Goal: Task Accomplishment & Management: Manage account settings

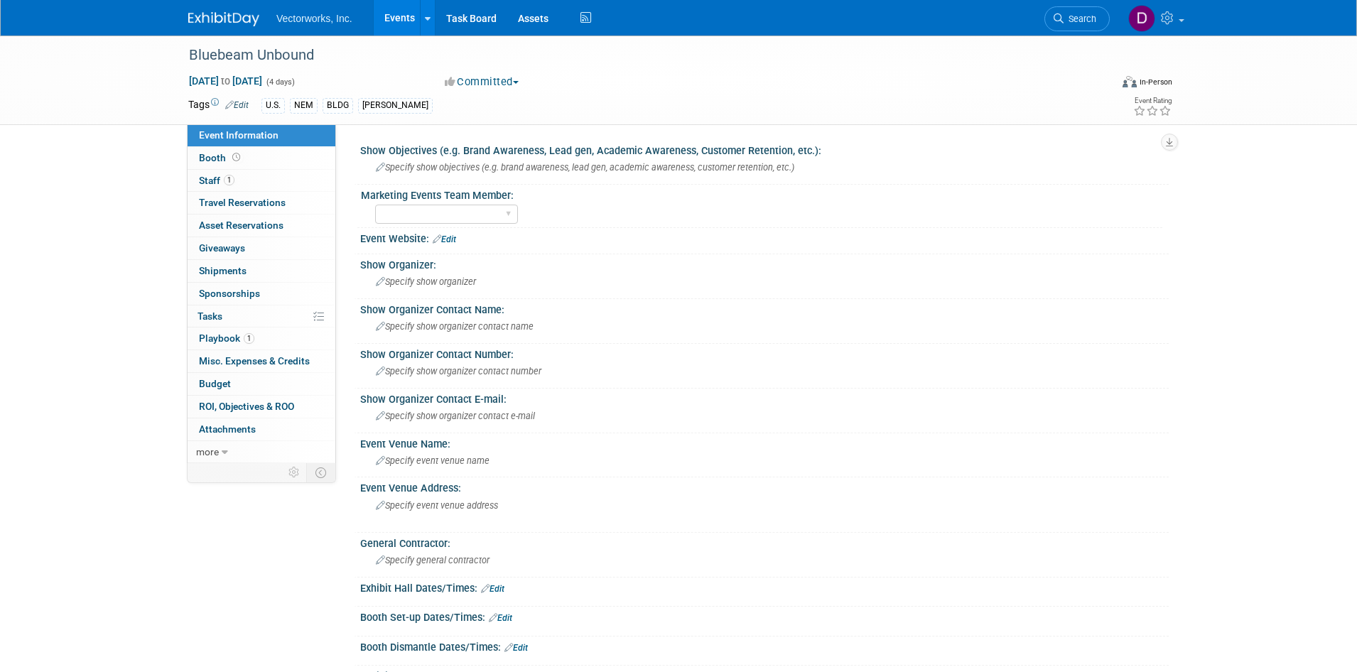
click at [550, 25] on link "Assets" at bounding box center [533, 18] width 52 height 36
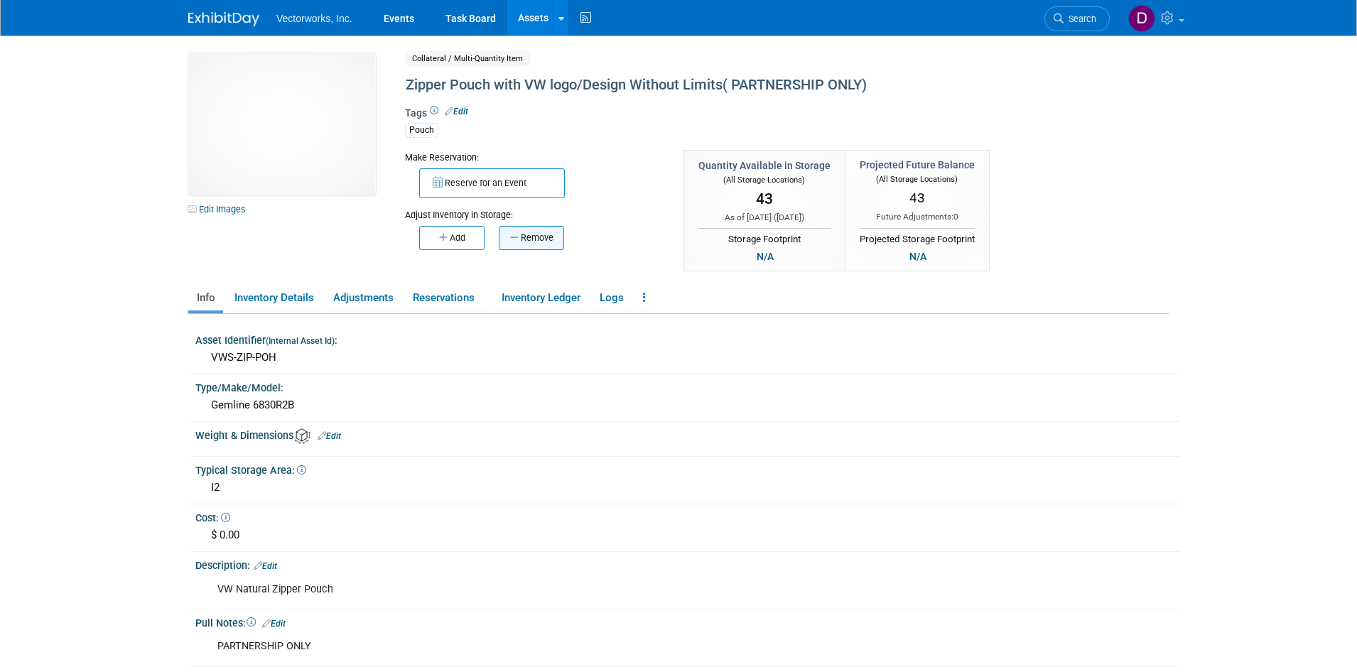
click at [562, 237] on button "Remove" at bounding box center [531, 238] width 65 height 24
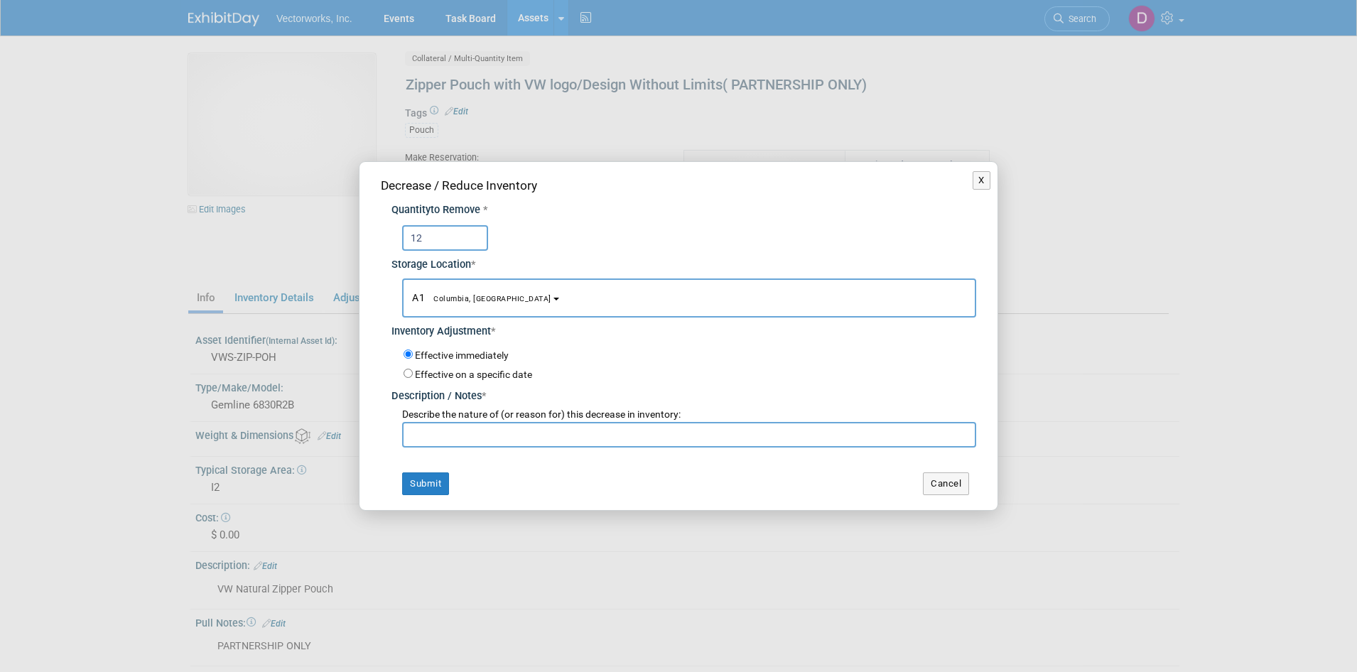
type input "12"
click at [553, 300] on b "button" at bounding box center [556, 299] width 6 height 3
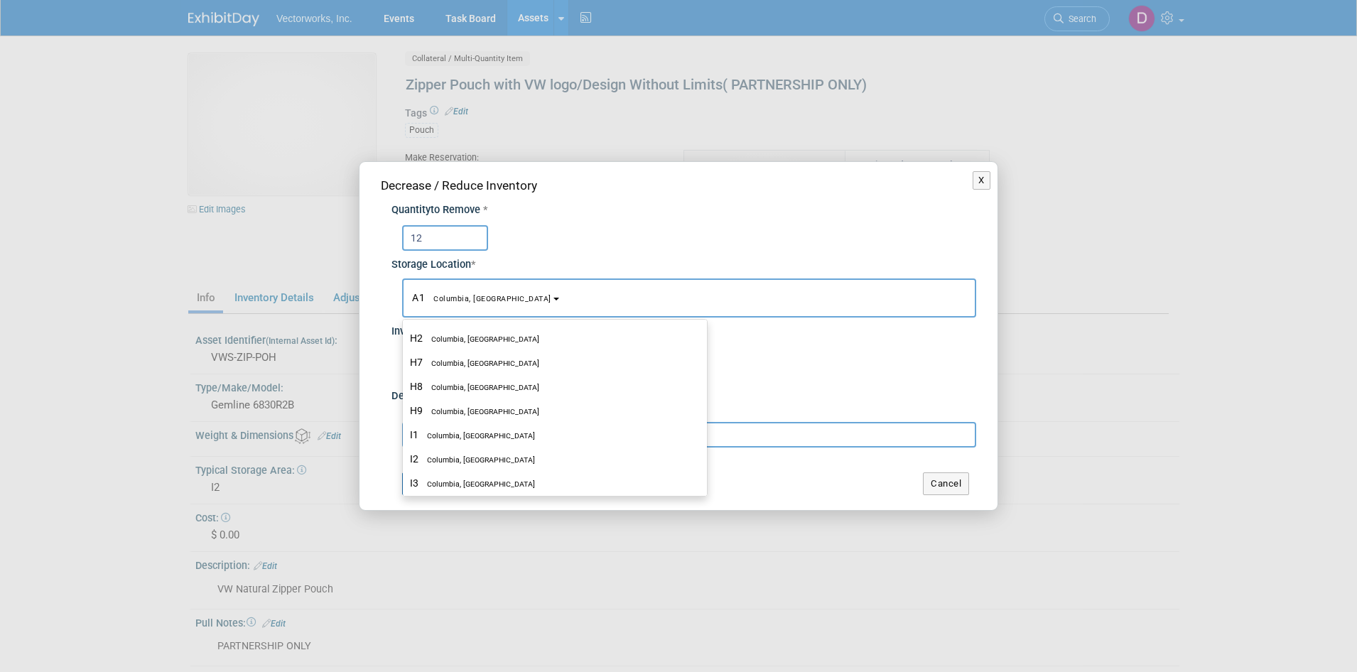
scroll to position [922, 0]
click at [469, 457] on span "Columbia, MD" at bounding box center [476, 452] width 116 height 9
click at [405, 457] on input "I2 Columbia, MD" at bounding box center [400, 451] width 9 height 9
select select "11223316"
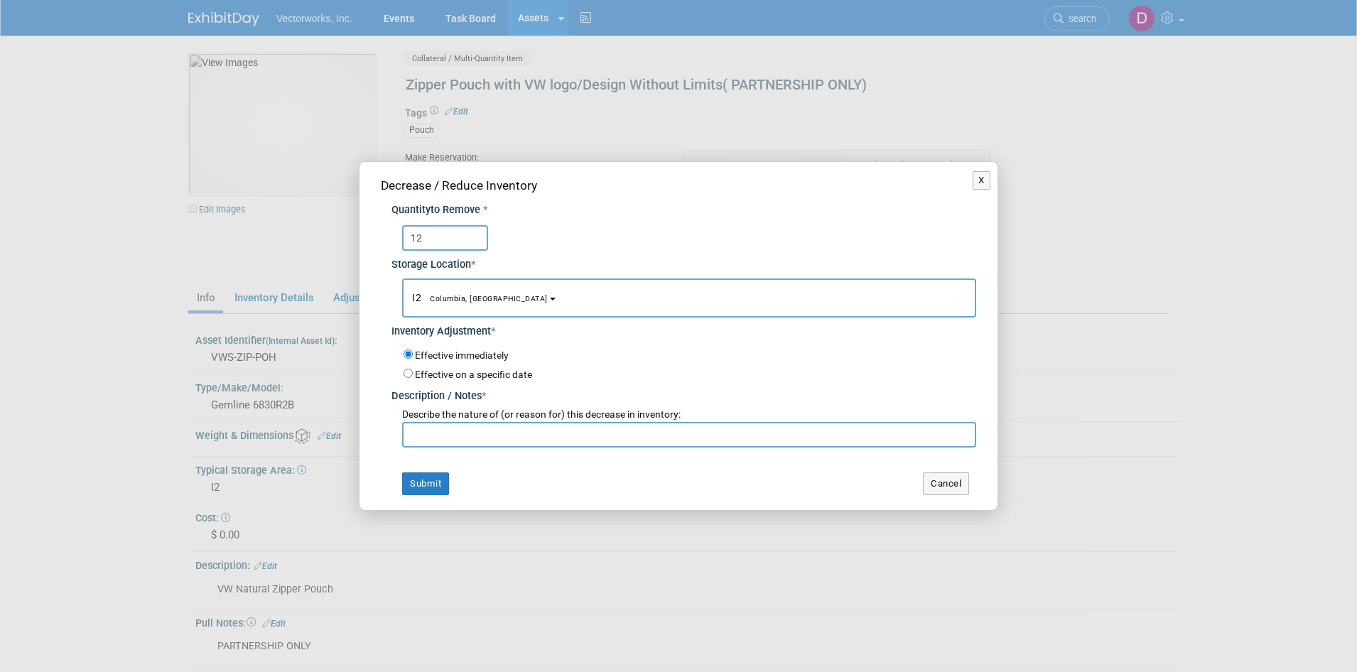
click at [453, 436] on input "text" at bounding box center [689, 435] width 574 height 26
drag, startPoint x: 577, startPoint y: 433, endPoint x: 400, endPoint y: 433, distance: 177.6
click at [402, 433] on input "Jira EVENTS -244 and EVENTS-248" at bounding box center [689, 435] width 574 height 26
type input "Jira EVENTS -244 and EVENTS-248"
click at [419, 483] on button "Submit" at bounding box center [425, 483] width 47 height 23
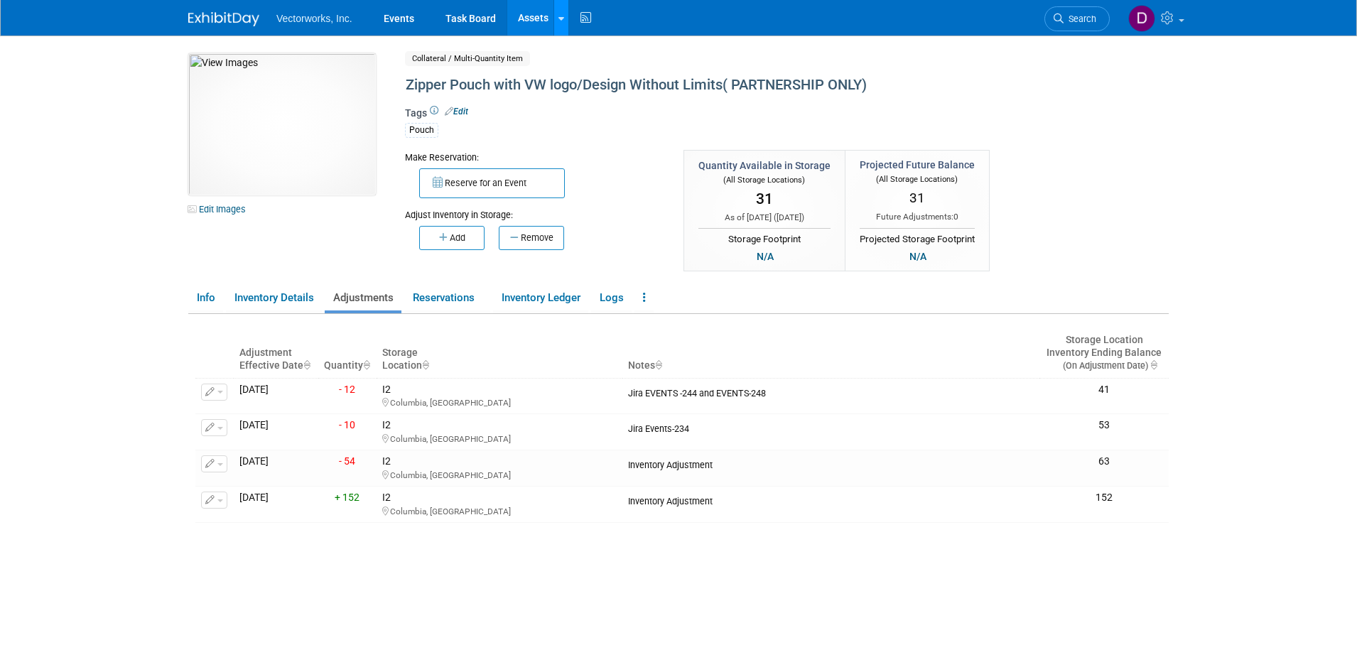
click at [556, 26] on link at bounding box center [560, 18] width 15 height 36
click at [579, 67] on link "Search Assets" at bounding box center [617, 71] width 126 height 20
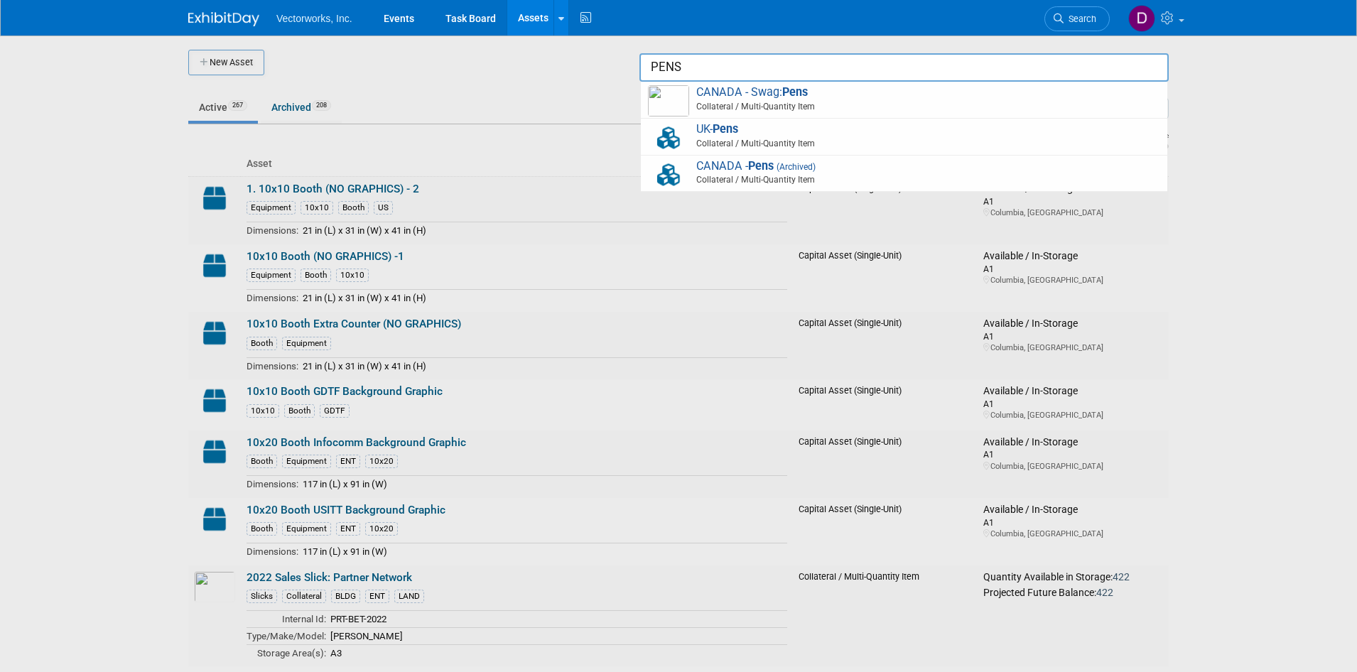
click at [697, 70] on input "PENS" at bounding box center [903, 67] width 529 height 28
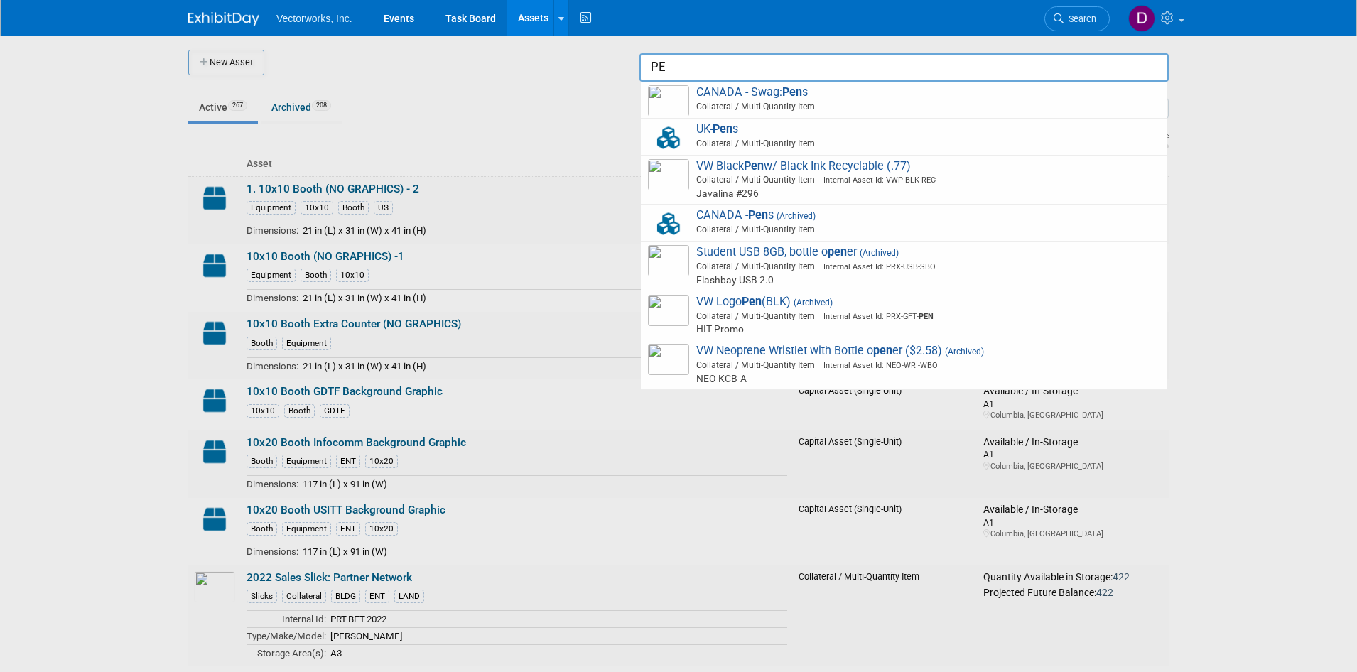
type input "P"
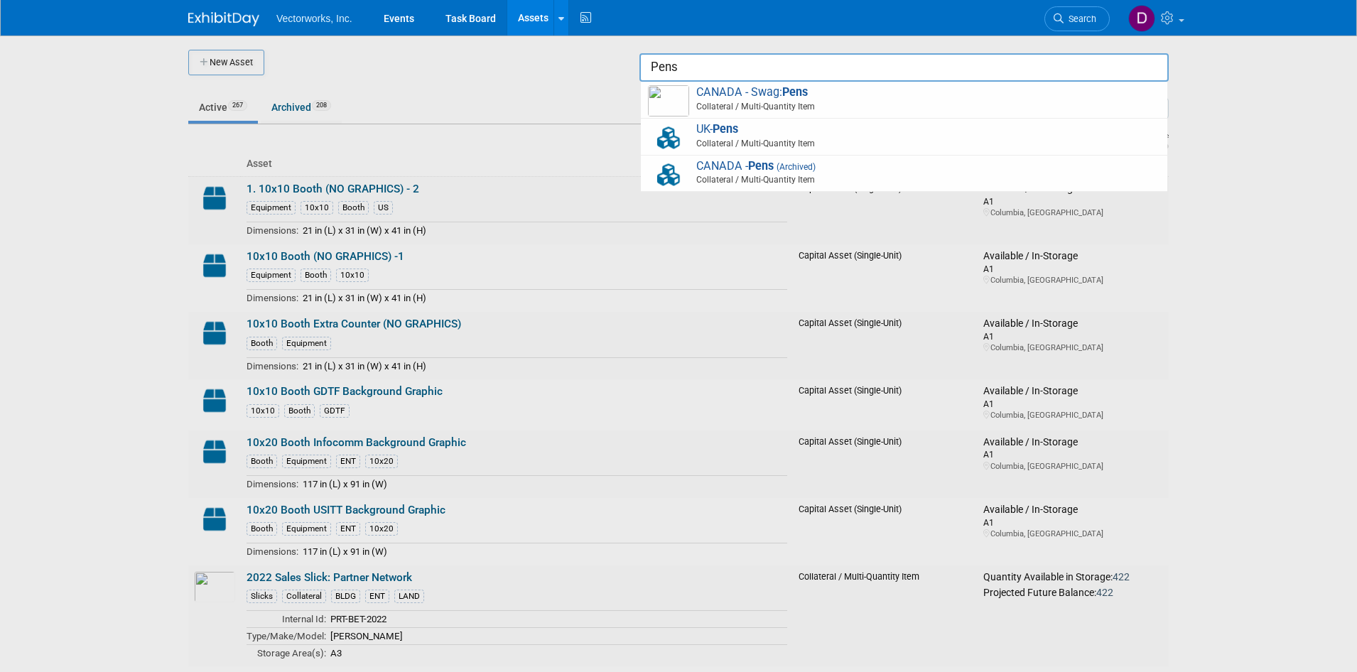
click at [744, 73] on input "Pens" at bounding box center [903, 67] width 529 height 28
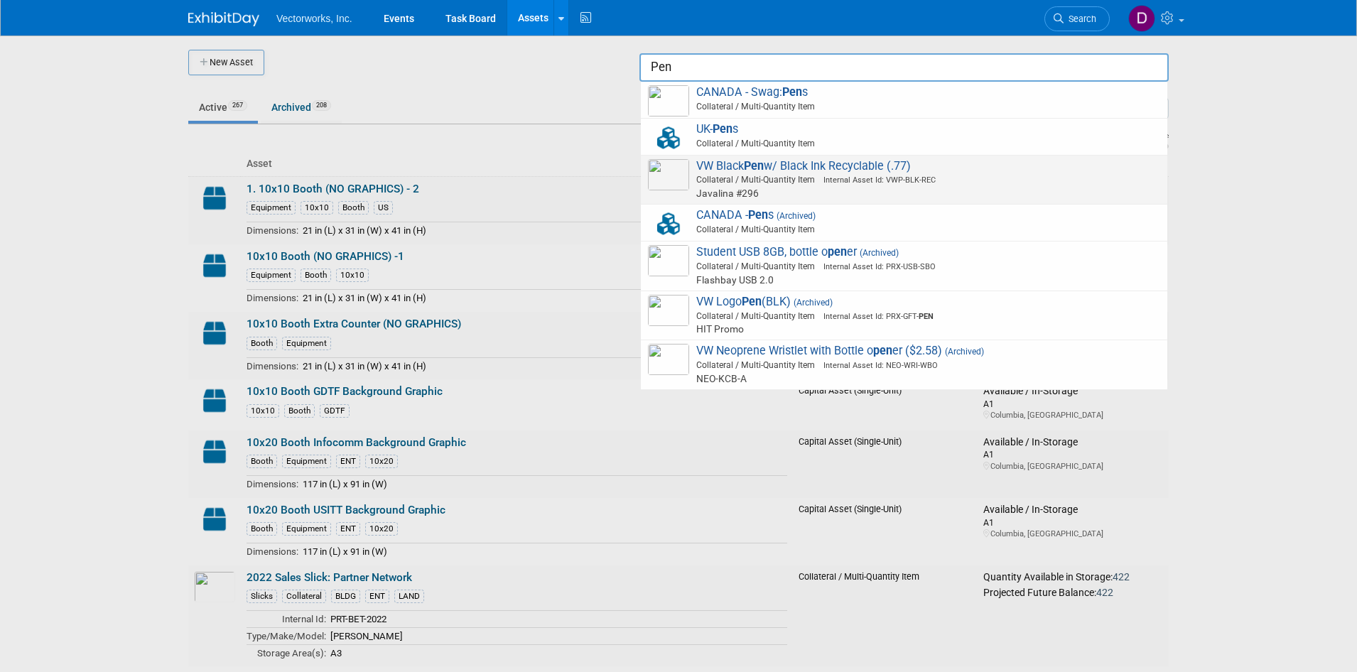
click at [765, 180] on span "Collateral / Multi-Quantity Item Internal Asset Id: VWP-BLK-REC" at bounding box center [906, 179] width 508 height 13
type input "VW Black Pen w/ Black Ink Recyclable (.77)"
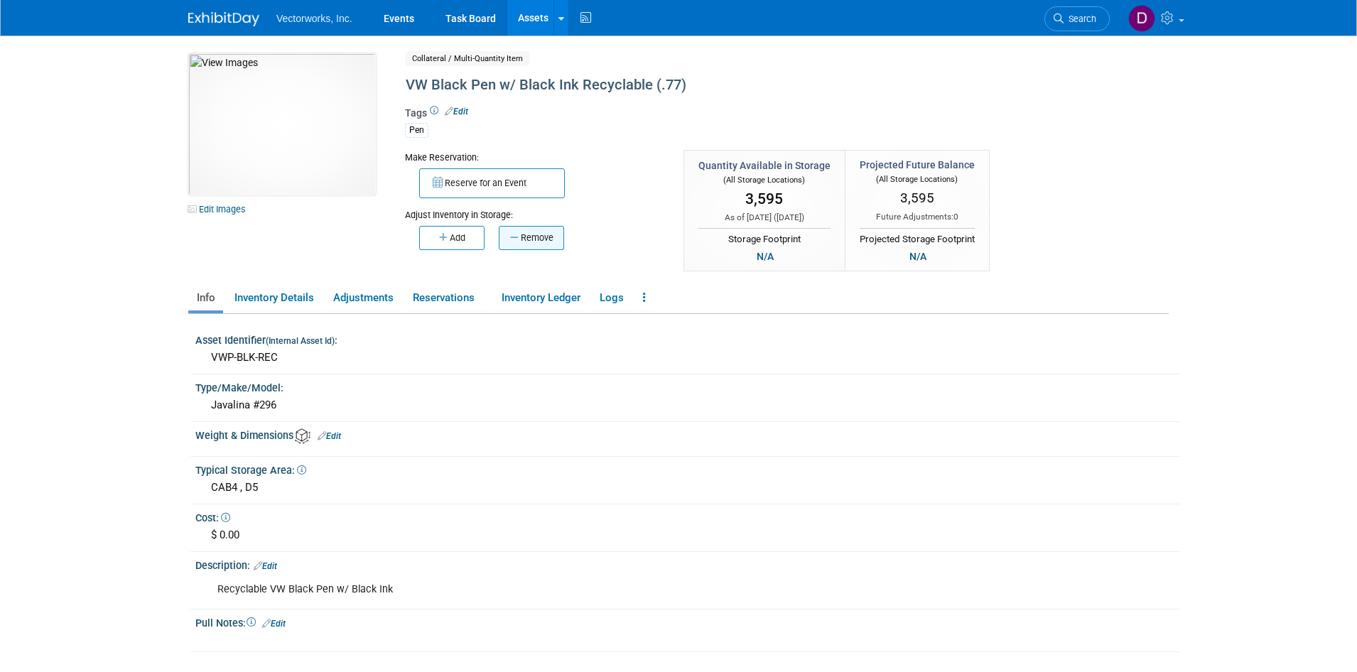
click at [540, 237] on button "Remove" at bounding box center [531, 238] width 65 height 24
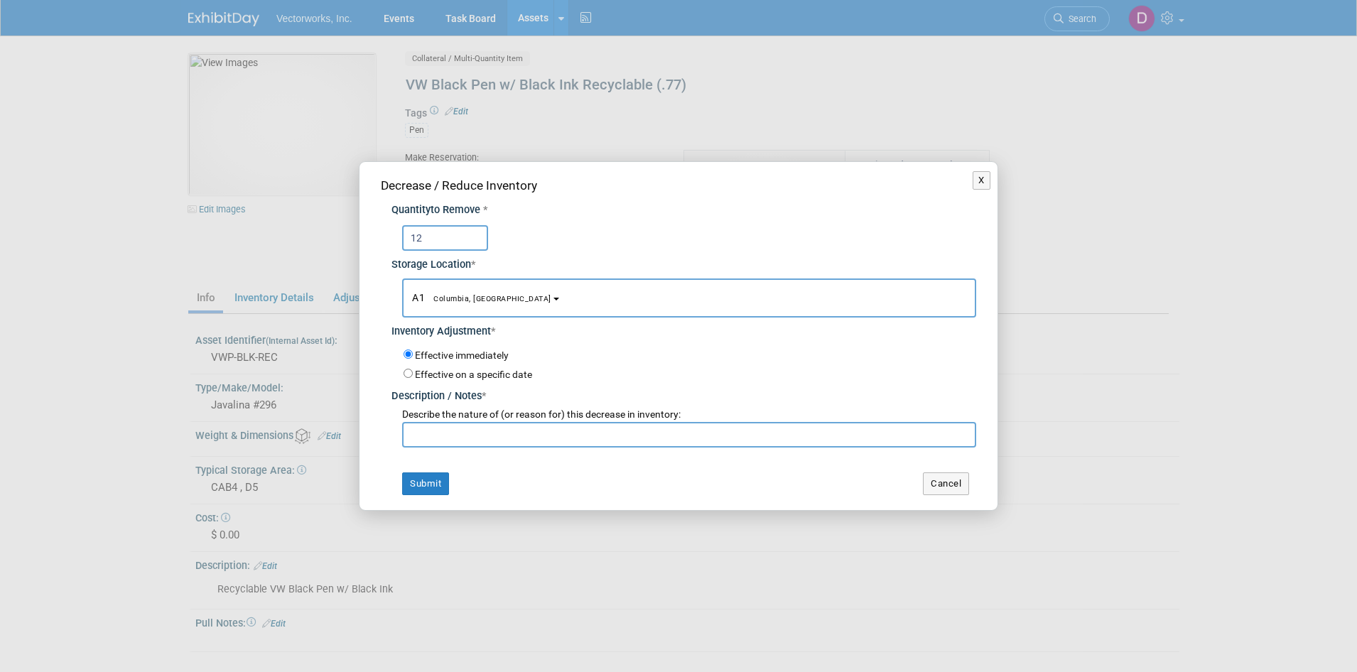
type input "12"
click at [492, 303] on button "A1 Columbia, MD" at bounding box center [689, 297] width 574 height 39
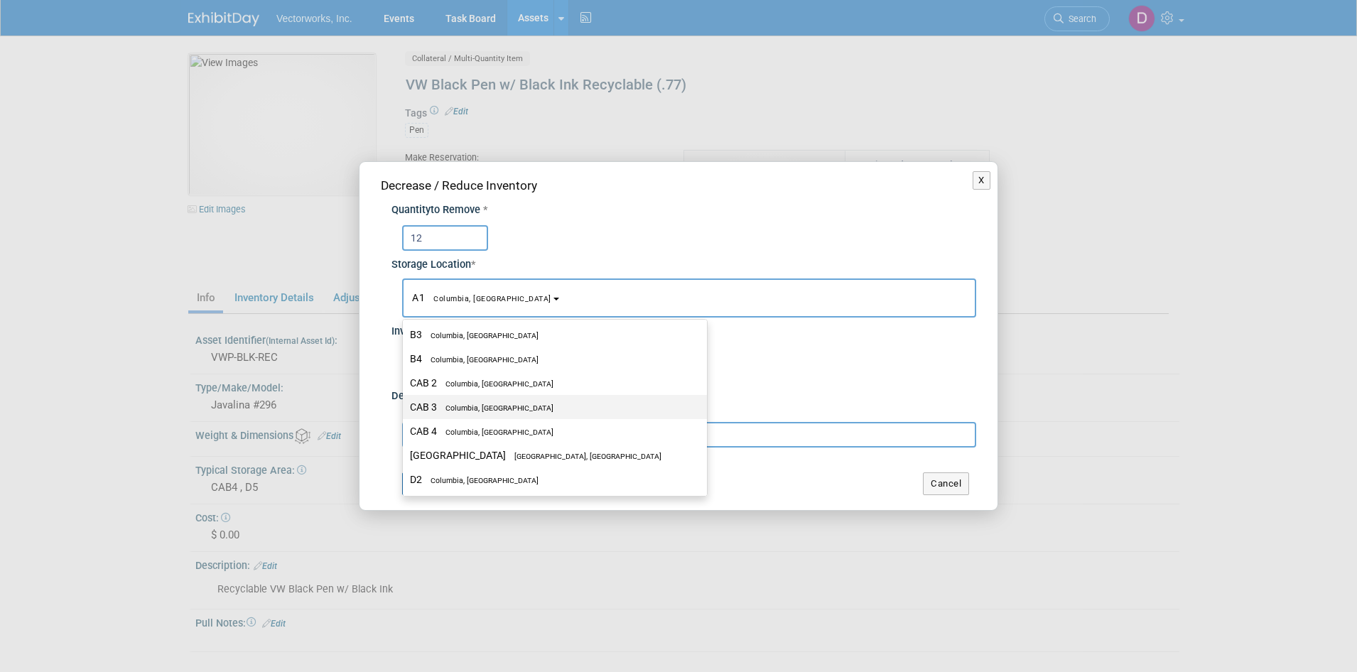
scroll to position [308, 0]
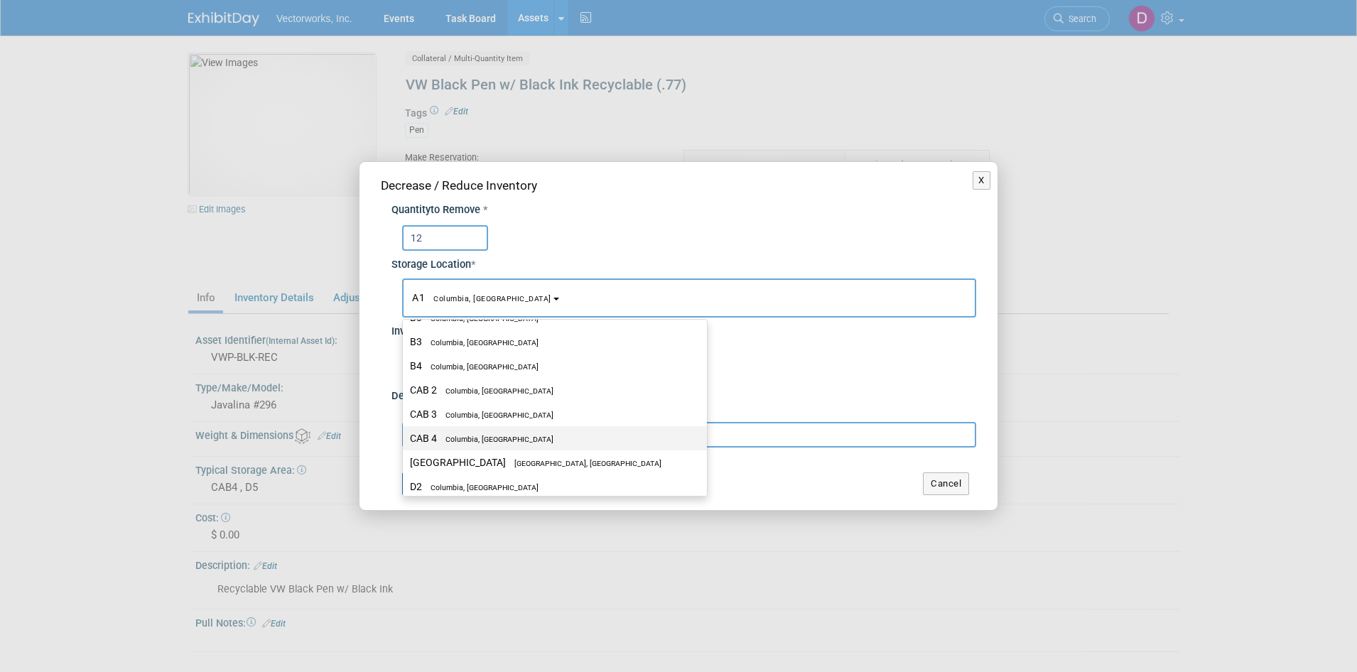
click at [491, 436] on span "Columbia, [GEOGRAPHIC_DATA]" at bounding box center [495, 439] width 116 height 9
click at [405, 436] on input "CAB 4 Columbia, MD" at bounding box center [400, 438] width 9 height 9
select select "11222718"
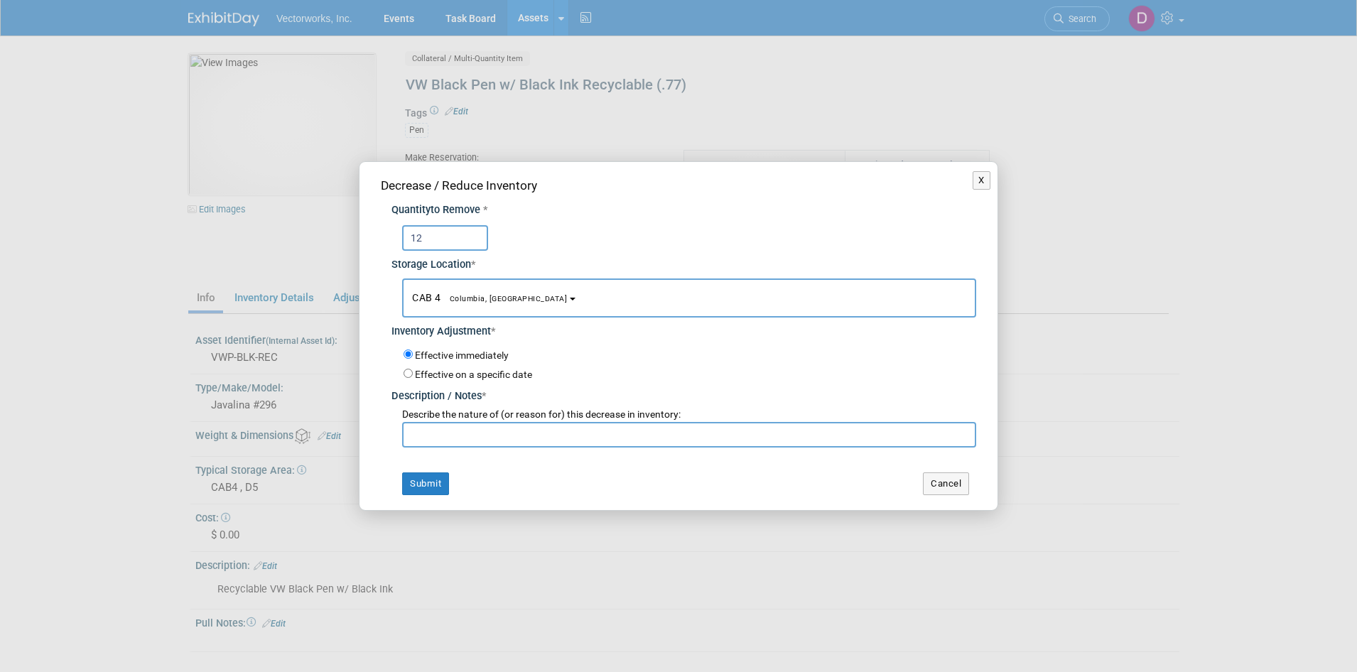
click at [473, 435] on input "text" at bounding box center [689, 435] width 574 height 26
paste input "Jira EVENTS -244 and EVENTS-248"
type input "Jira EVENTS -244 and EVENTS-248"
drag, startPoint x: 415, startPoint y: 477, endPoint x: 292, endPoint y: 323, distance: 197.0
click at [388, 437] on div "Decrease / Reduce Inventory Quantity to Remove * 12 Storage Location * A1<span …" at bounding box center [678, 335] width 638 height 347
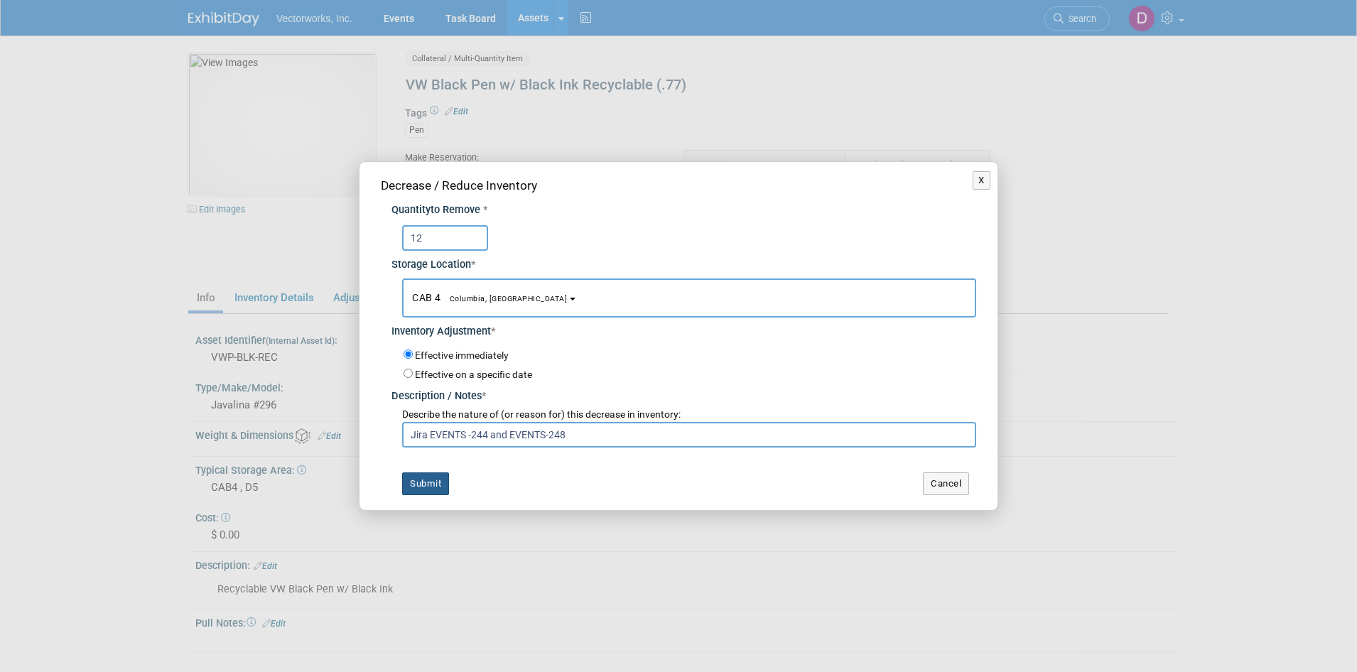
click at [425, 490] on button "Submit" at bounding box center [425, 483] width 47 height 23
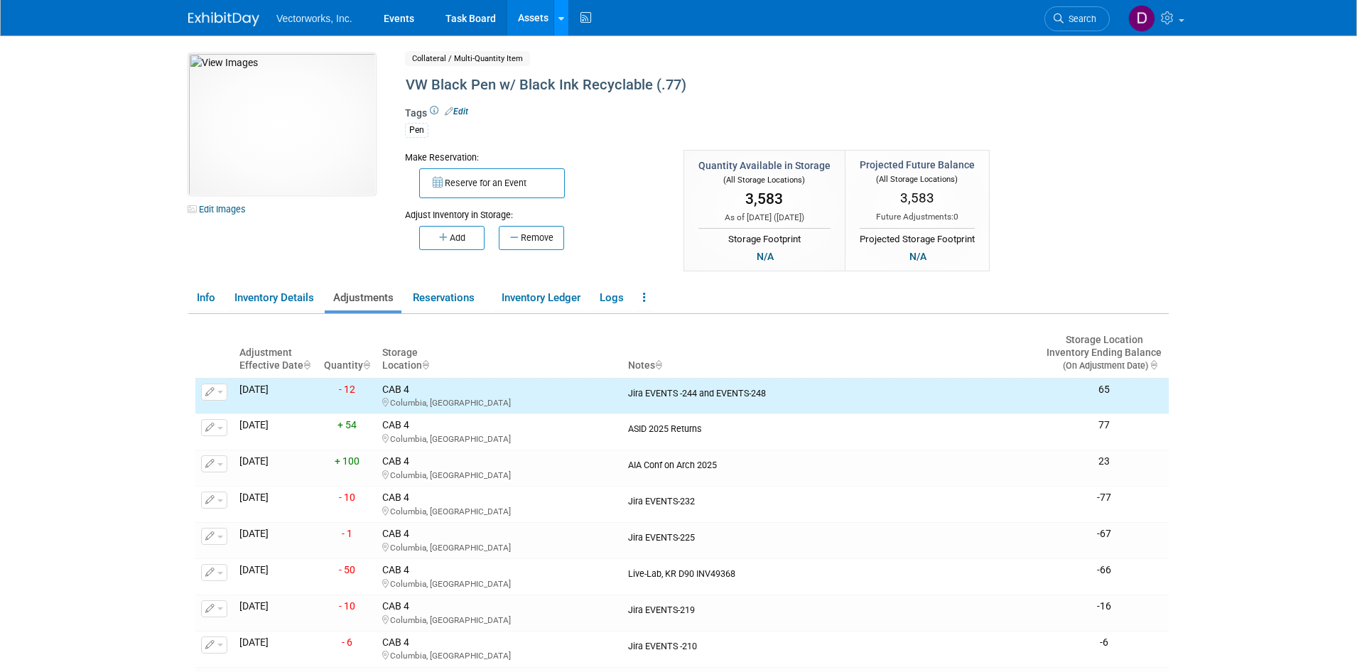
click at [554, 21] on link at bounding box center [560, 18] width 15 height 36
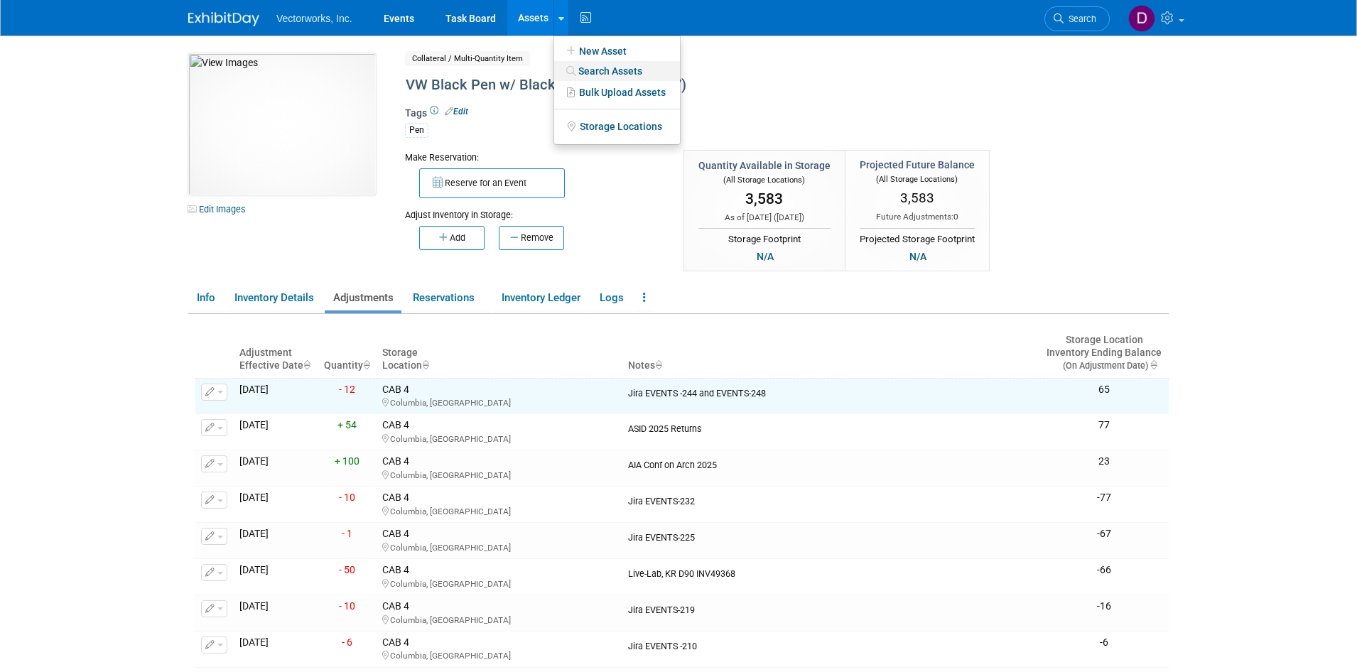
click at [589, 66] on link "Search Assets" at bounding box center [617, 71] width 126 height 20
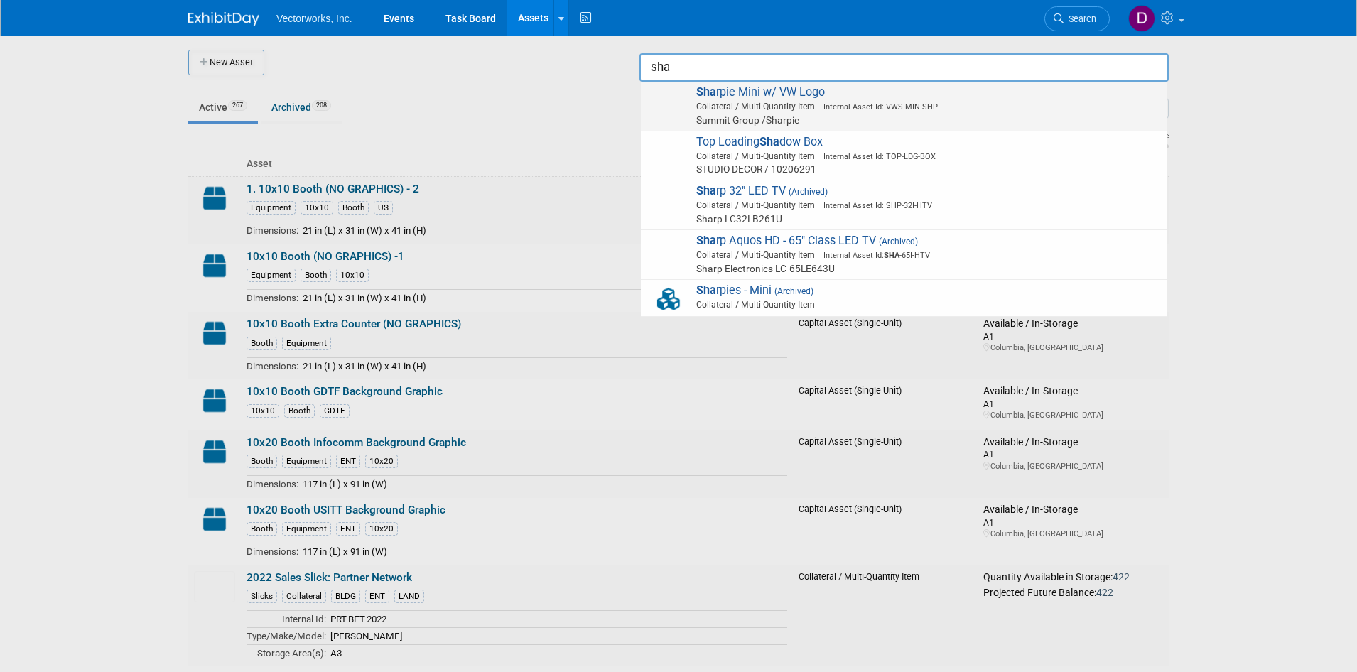
click at [775, 104] on span "Collateral / Multi-Quantity Item Internal Asset Id: VWS-MIN-SHP" at bounding box center [906, 106] width 508 height 13
type input "Sharpie Mini w/ VW Logo"
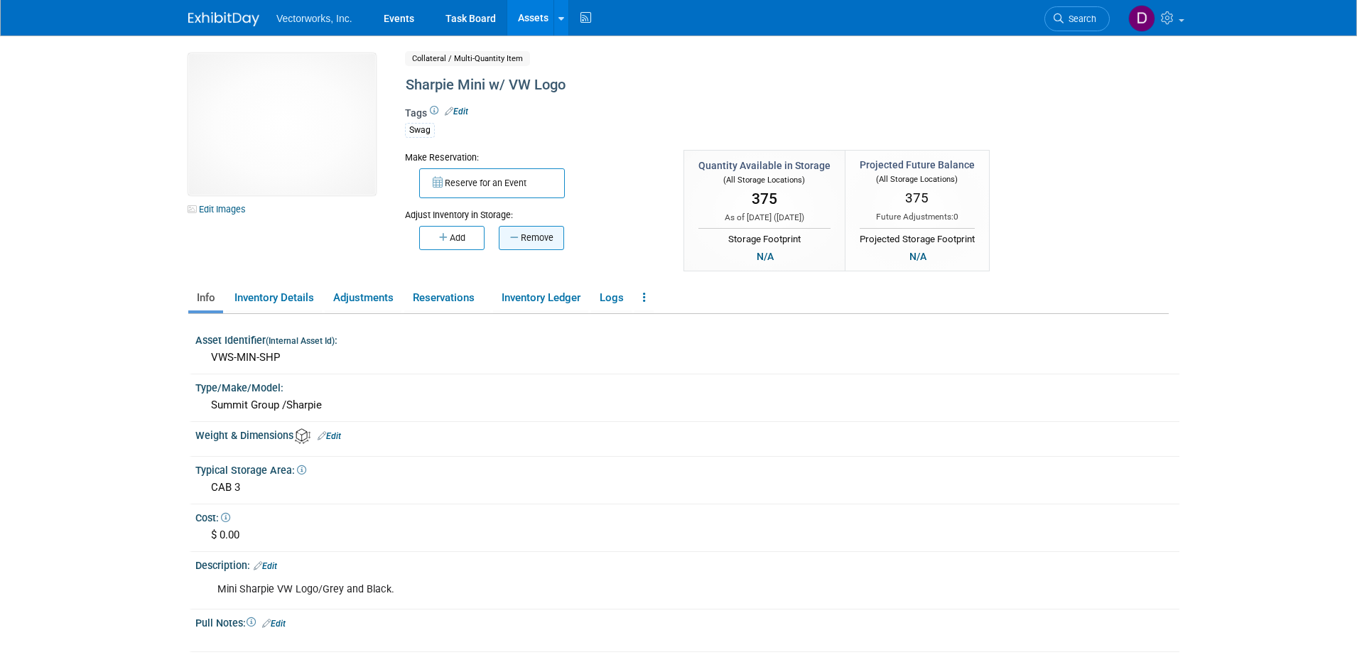
click at [547, 241] on button "Remove" at bounding box center [531, 238] width 65 height 24
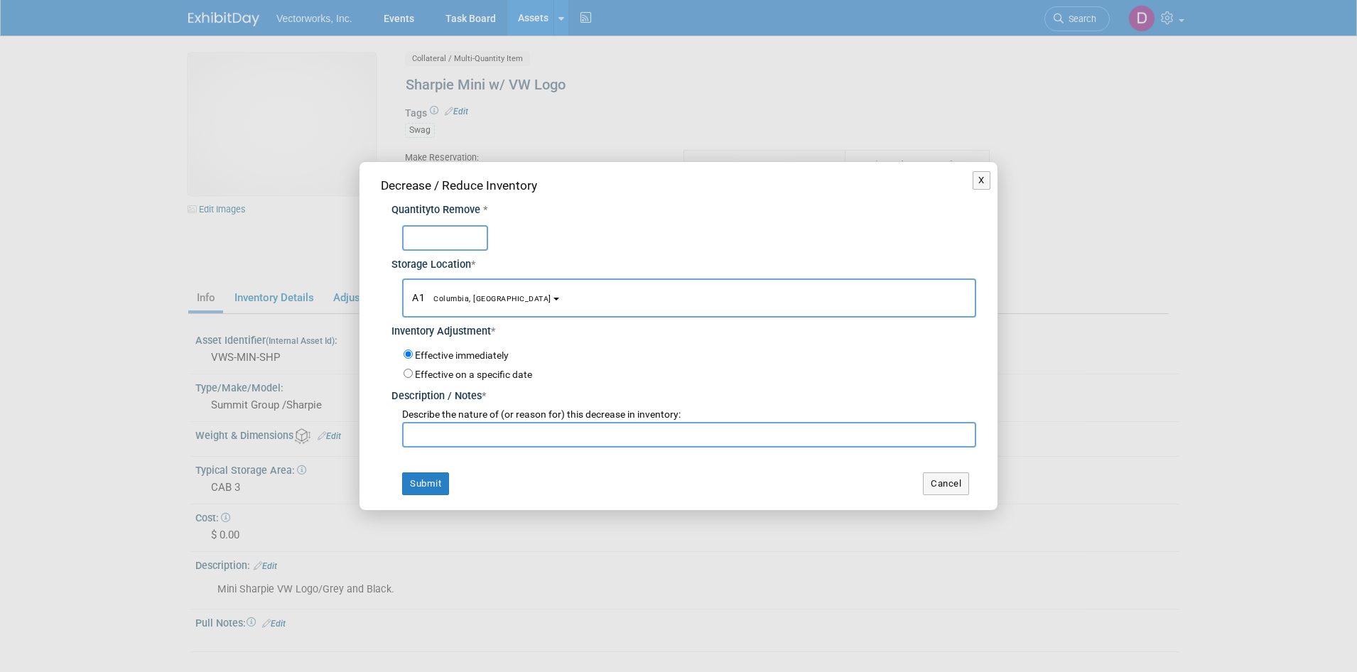
click at [472, 239] on input "text" at bounding box center [445, 238] width 86 height 26
type input "12"
click at [488, 295] on button "A1 Columbia, [GEOGRAPHIC_DATA]" at bounding box center [689, 297] width 574 height 39
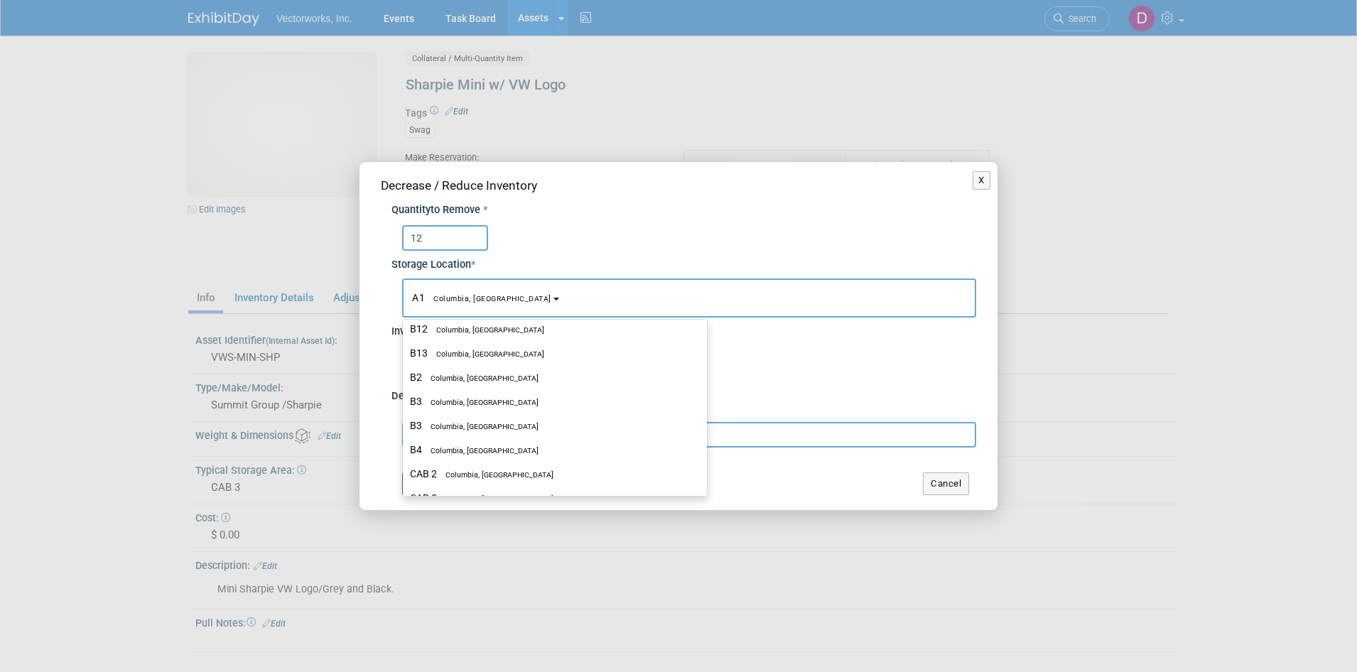
scroll to position [244, 0]
drag, startPoint x: 487, startPoint y: 472, endPoint x: 474, endPoint y: 447, distance: 28.9
click at [487, 472] on label "CAB 3 Columbia, [GEOGRAPHIC_DATA]" at bounding box center [551, 477] width 283 height 18
click at [405, 473] on input "CAB 3 Columbia, MD" at bounding box center [400, 477] width 9 height 9
select select "11222719"
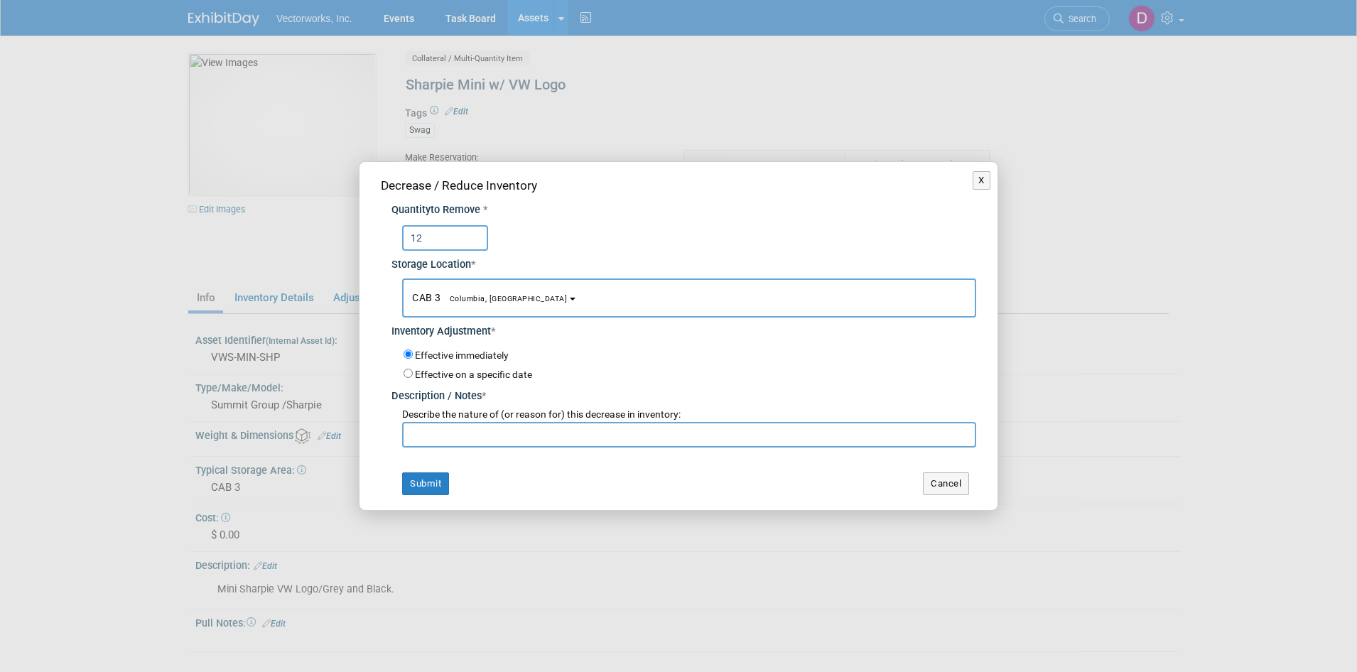
click at [461, 432] on input "text" at bounding box center [689, 435] width 574 height 26
paste input "Jira EVENTS -244 and EVENTS-248"
type input "Jira EVENTS -244 and EVENTS-248"
drag, startPoint x: 415, startPoint y: 469, endPoint x: 444, endPoint y: 392, distance: 82.0
click at [415, 468] on div "Decrease / Reduce Inventory Quantity to Remove * 12 Storage Location * A1<span …" at bounding box center [678, 335] width 638 height 347
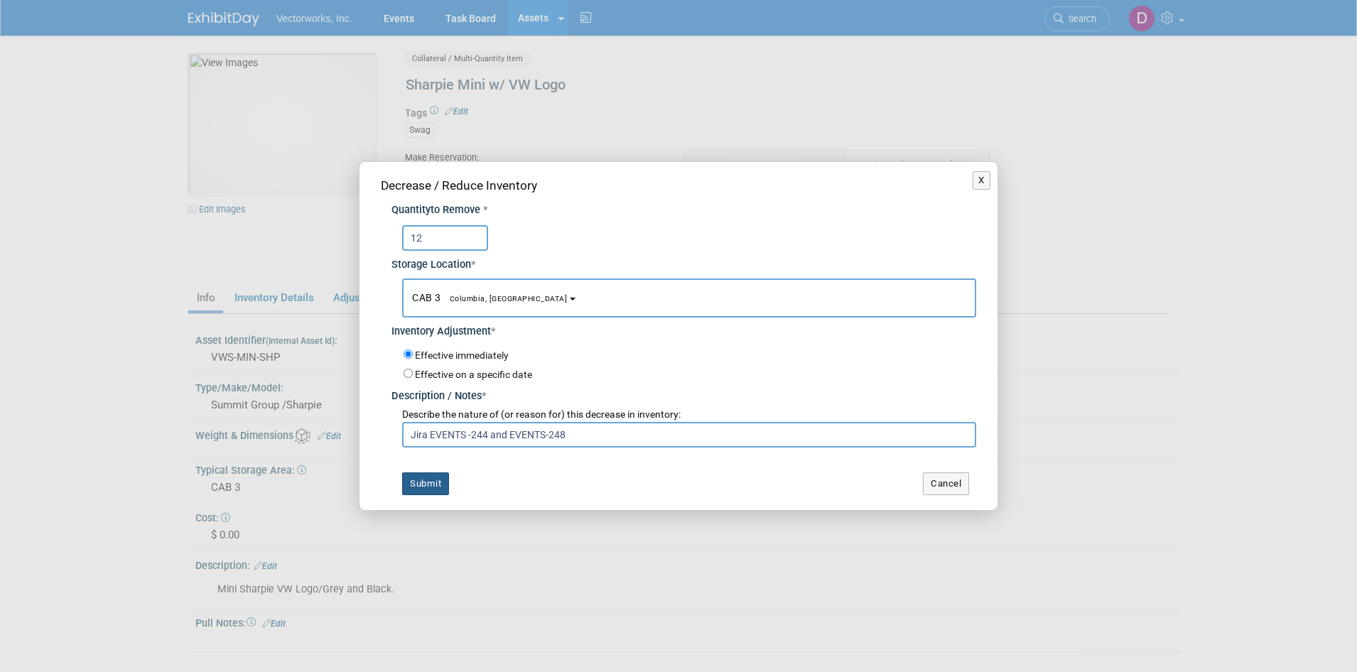
click at [418, 494] on button "Submit" at bounding box center [425, 483] width 47 height 23
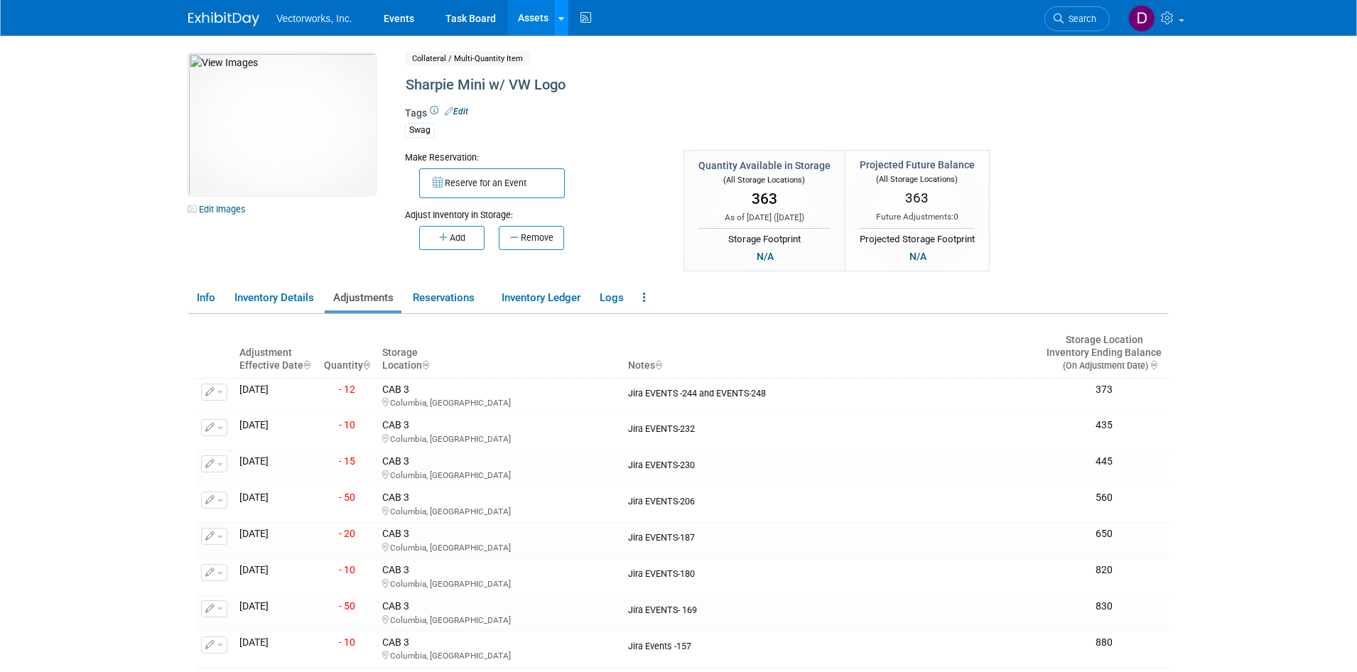
click at [565, 23] on link at bounding box center [560, 18] width 15 height 36
click at [593, 65] on link "Search Assets" at bounding box center [617, 71] width 126 height 20
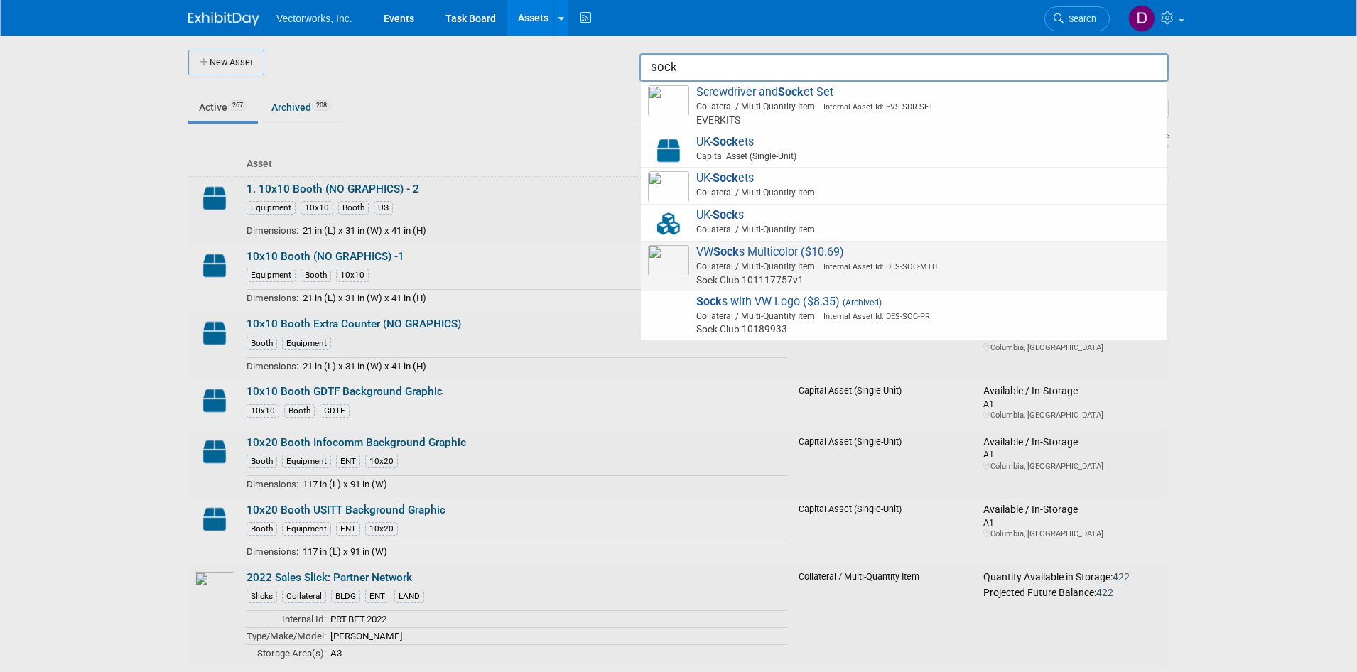
click at [797, 258] on span "VW Sock s Multicolor ($10.69) Collateral / Multi-Quantity Item Internal Asset I…" at bounding box center [904, 266] width 512 height 42
type input "VW Socks Multicolor ($10.69)"
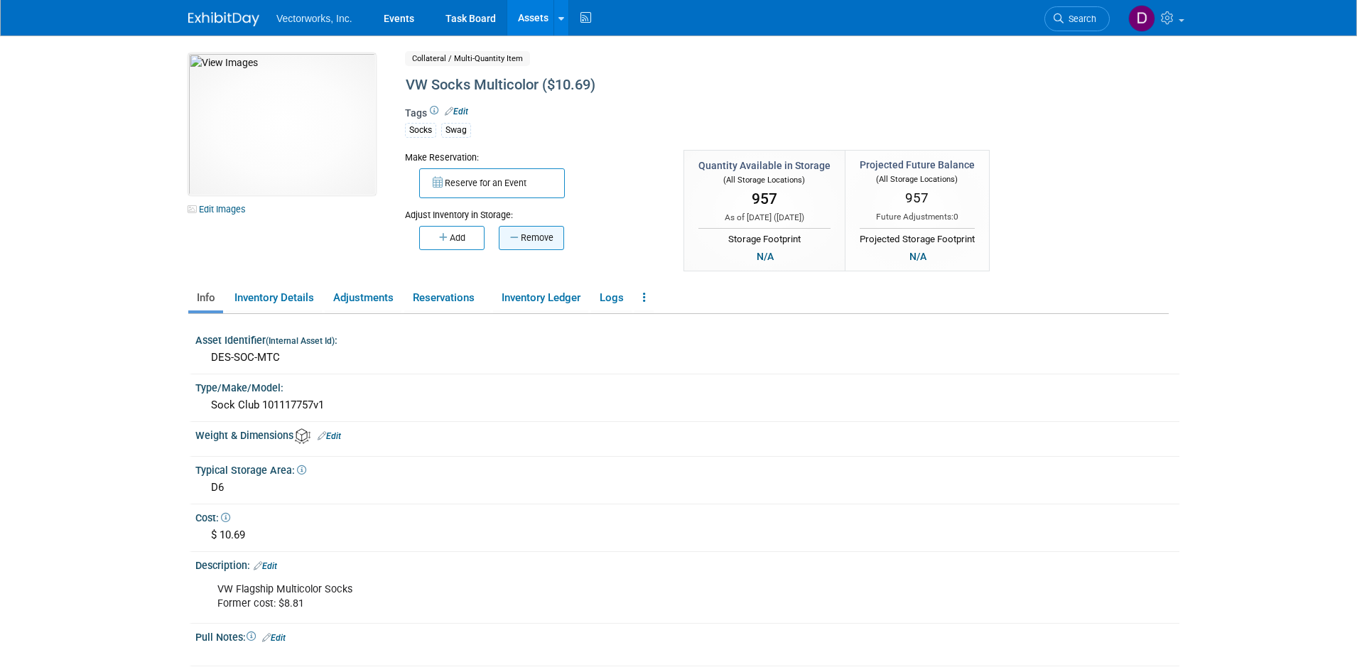
click at [536, 237] on button "Remove" at bounding box center [531, 238] width 65 height 24
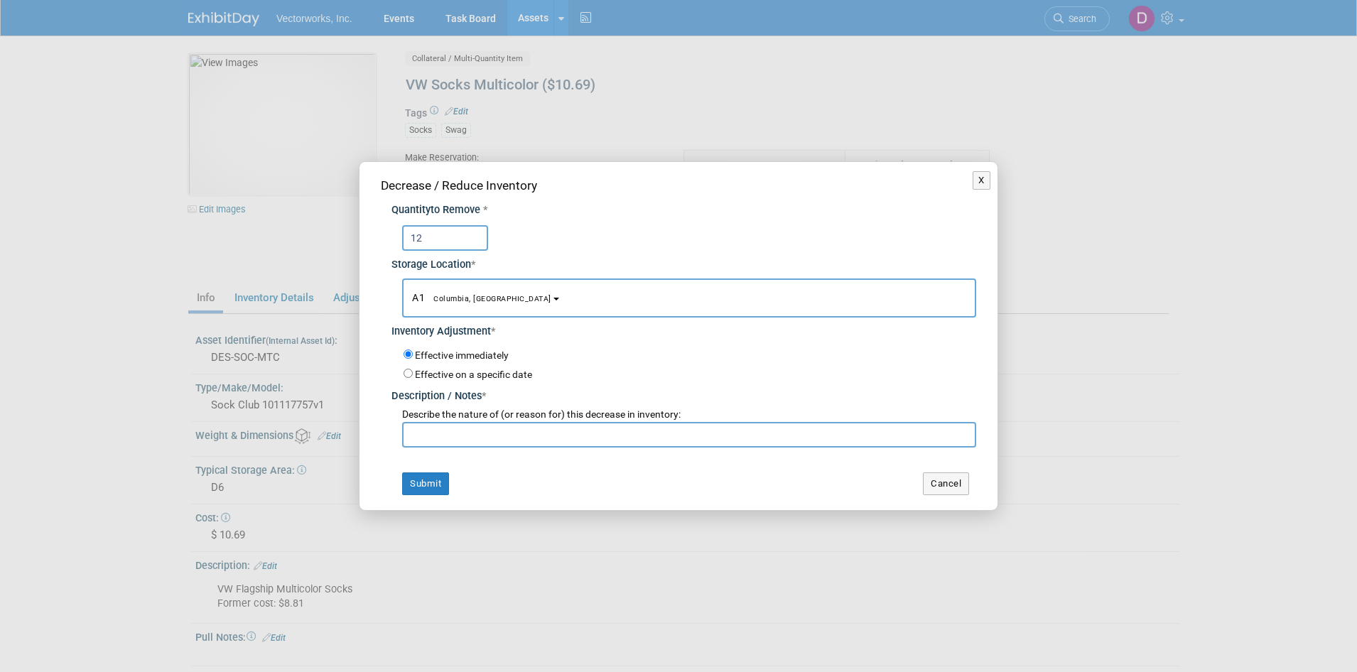
type input "12"
click at [487, 299] on button "A1 Columbia, MD" at bounding box center [689, 297] width 574 height 39
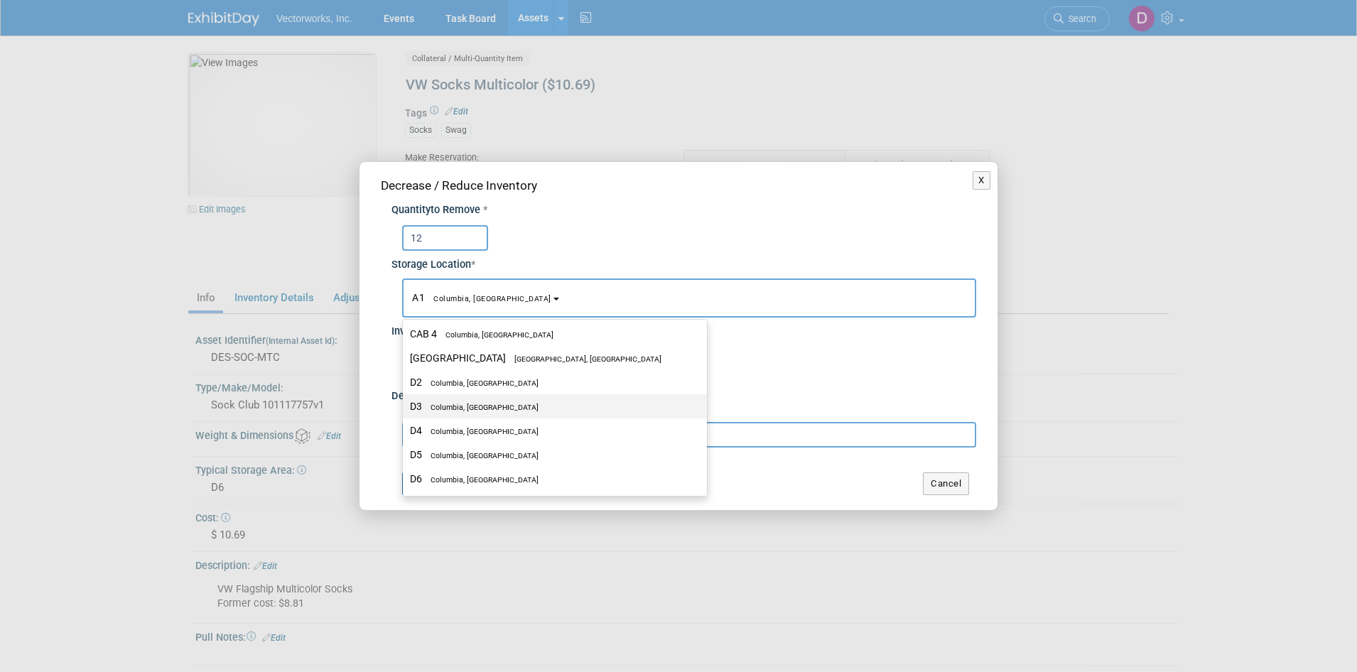
scroll to position [398, 0]
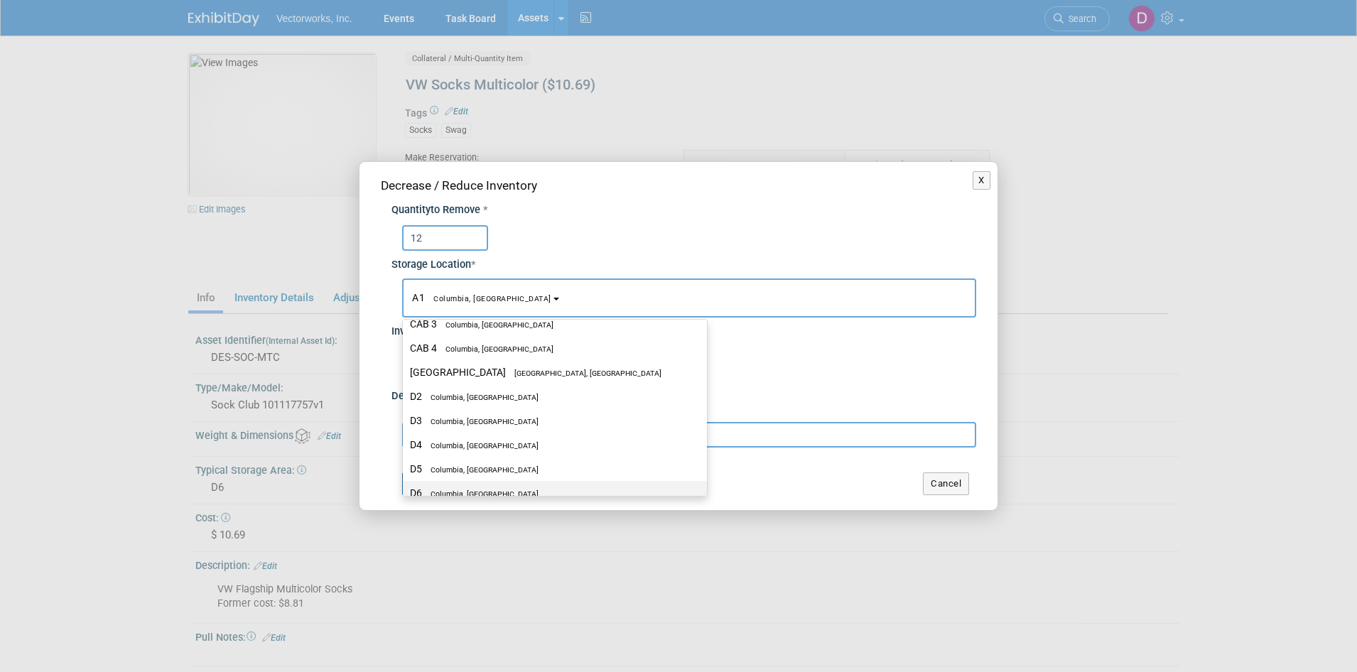
click at [471, 490] on label "D6 Columbia, MD" at bounding box center [551, 493] width 283 height 18
click at [405, 490] on input "D6 Columbia, MD" at bounding box center [400, 493] width 9 height 9
select select "11222697"
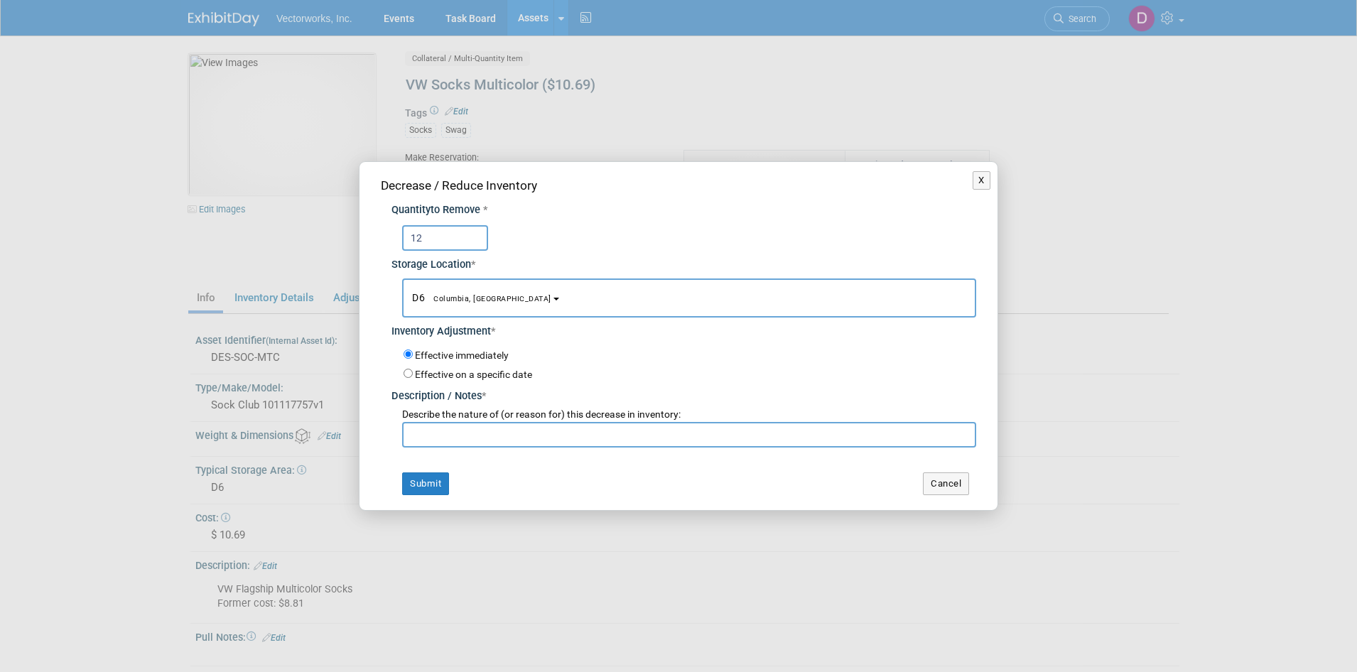
click at [467, 435] on input "text" at bounding box center [689, 435] width 574 height 26
paste input "Jira EVENTS -244 and EVENTS-248"
type input "Jira EVENTS -244 and EVENTS-248"
click at [434, 486] on button "Submit" at bounding box center [425, 483] width 47 height 23
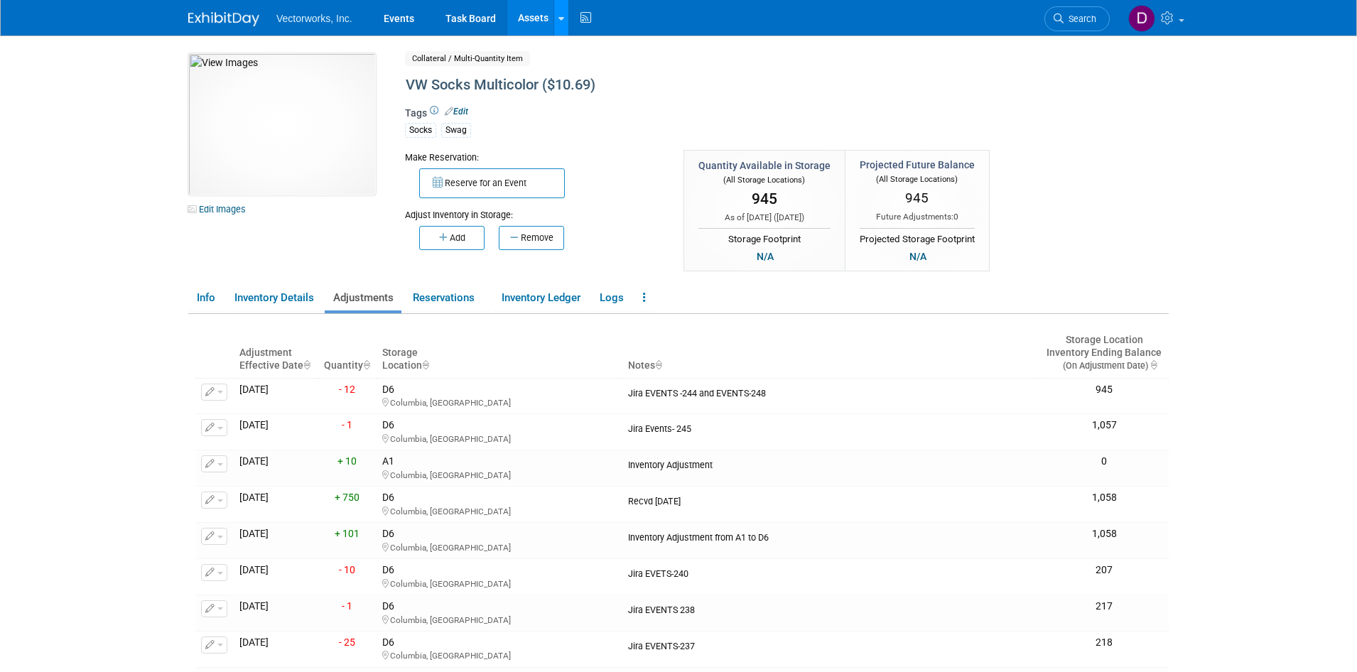
click at [563, 24] on link at bounding box center [560, 18] width 15 height 36
click at [595, 69] on link "Search Assets" at bounding box center [617, 71] width 126 height 20
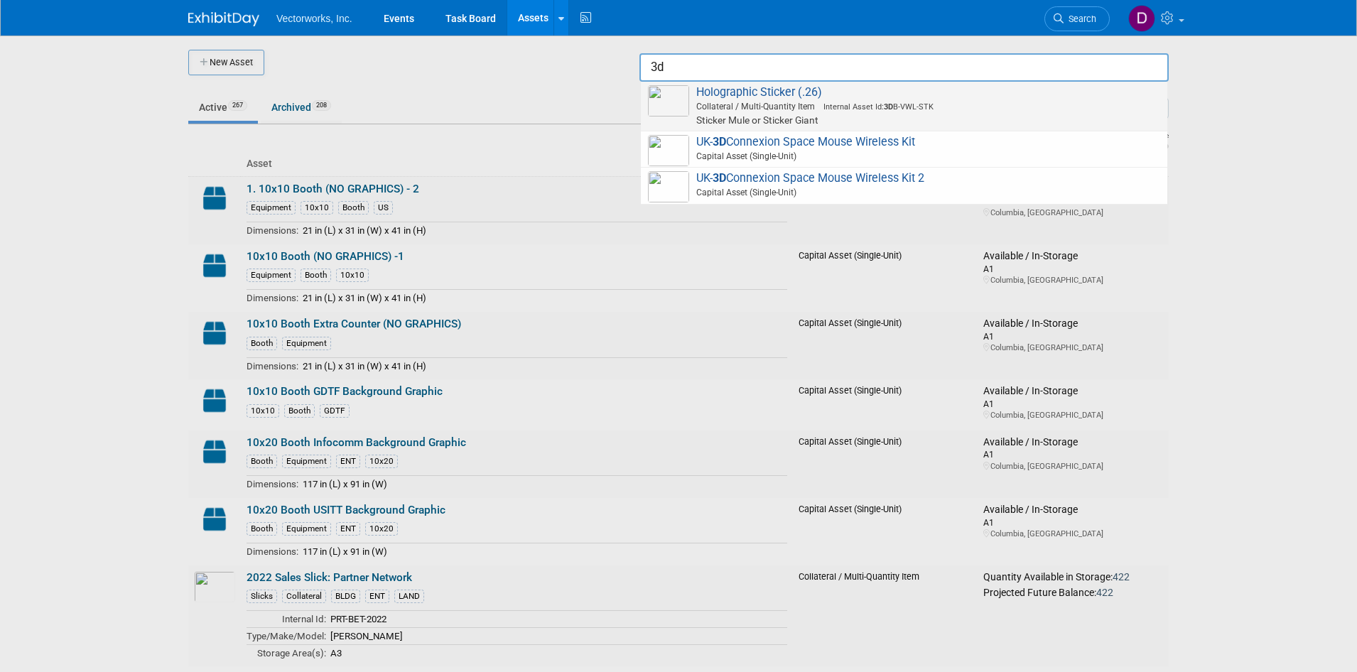
click at [745, 87] on span "Holographic Sticker (.26) Collateral / Multi-Quantity Item Internal Asset Id: 3…" at bounding box center [904, 106] width 512 height 42
type input "Holographic Sticker (.26)"
